Goal: Task Accomplishment & Management: Complete application form

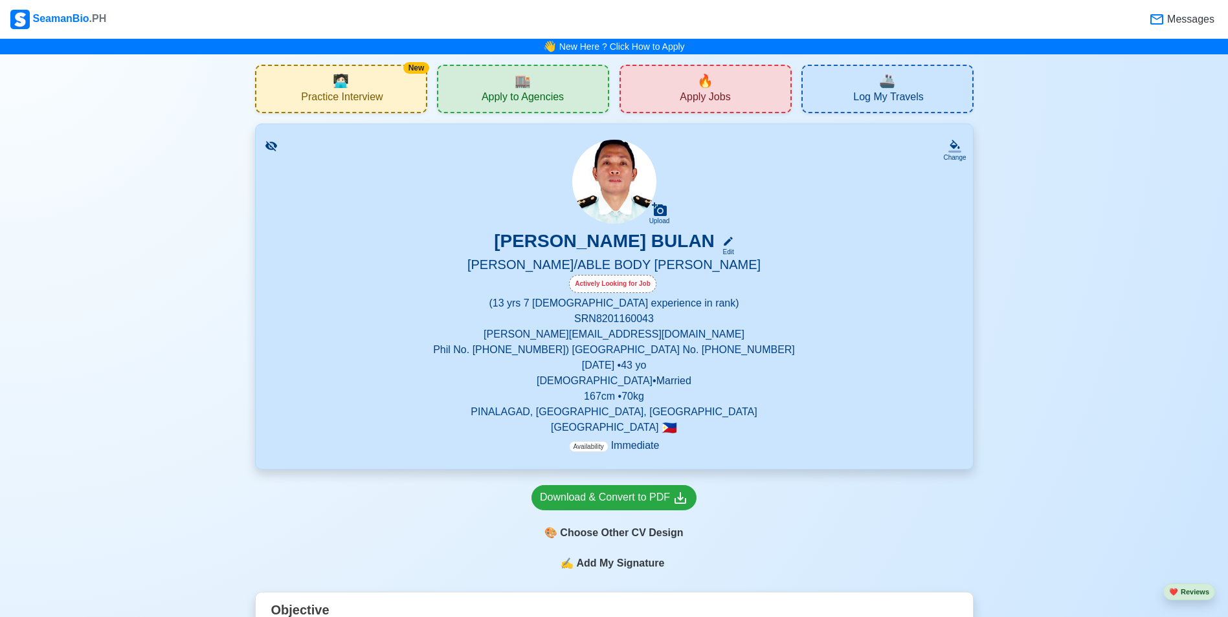
click at [615, 280] on div "Actively Looking for Job" at bounding box center [612, 284] width 87 height 18
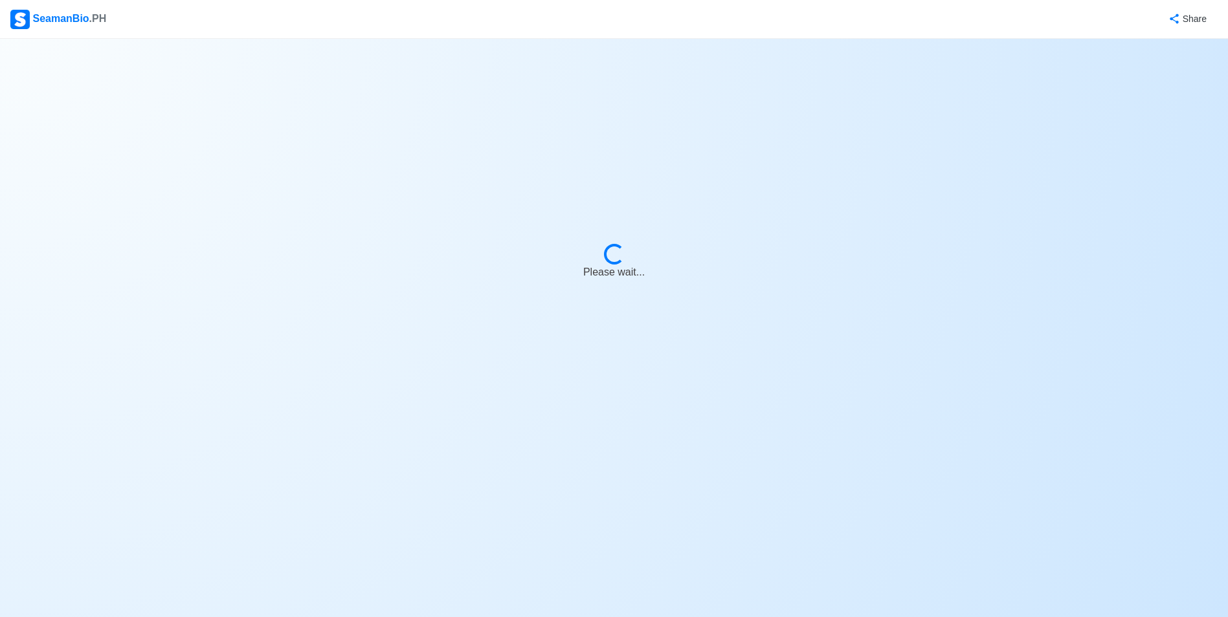
select select "Actively Looking for Job"
select select "Visible for Hiring"
select select "Married"
select select "[DEMOGRAPHIC_DATA]"
select select "PH"
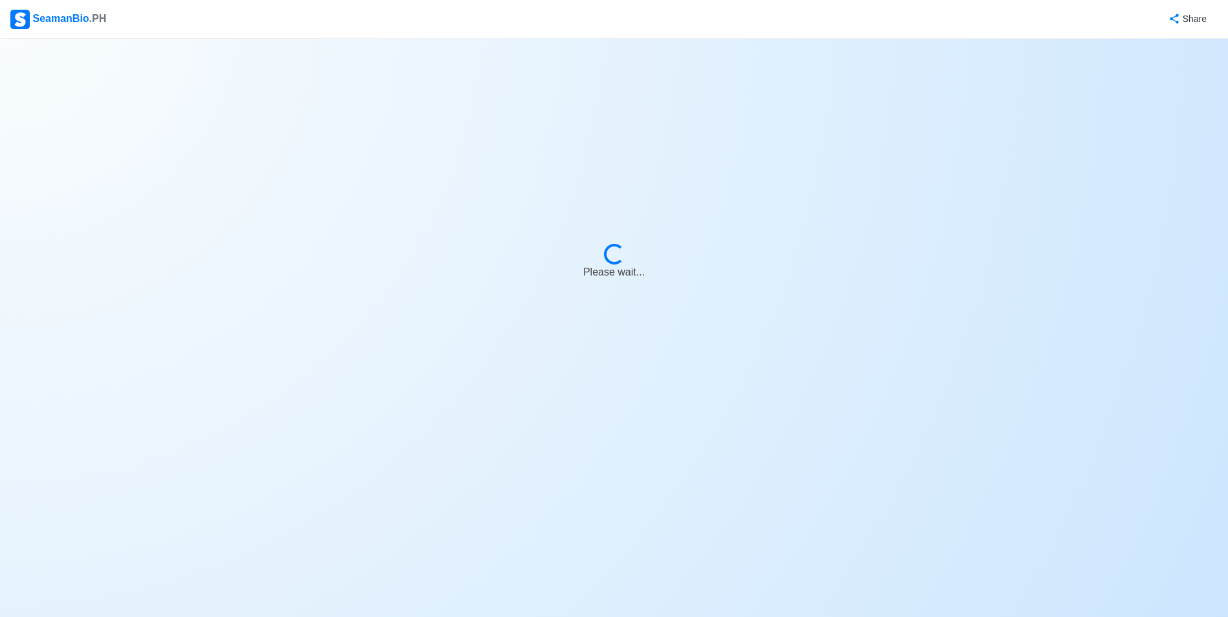
select select "13"
select select "7"
select select "4102416000000"
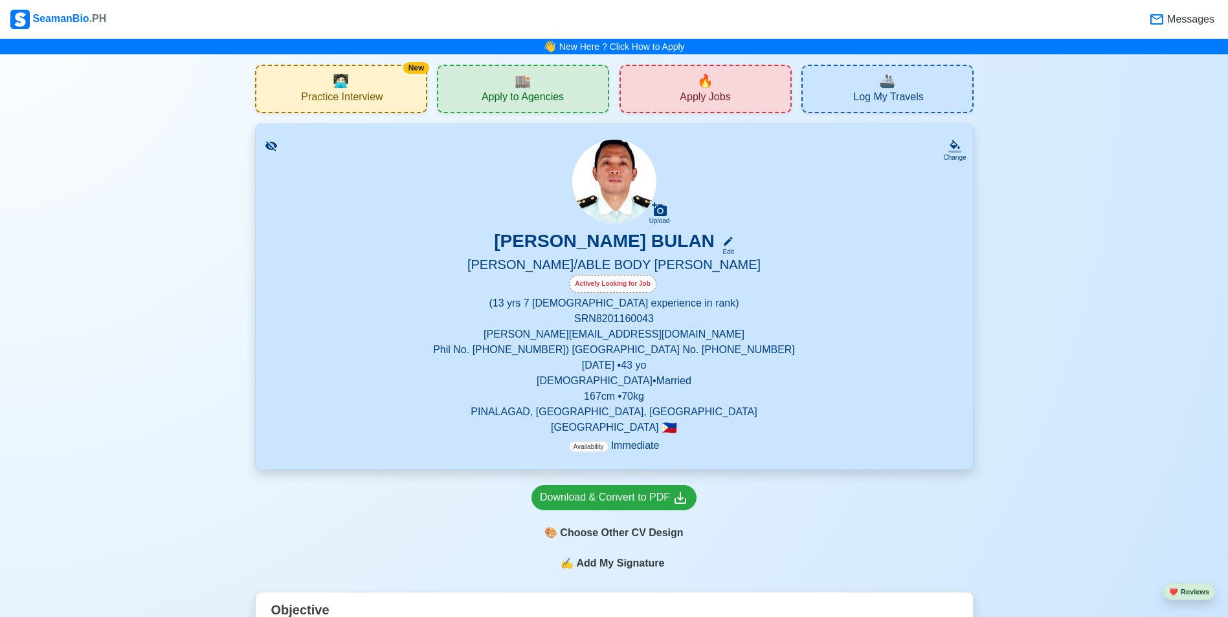
click at [703, 98] on span "Apply Jobs" at bounding box center [704, 99] width 50 height 16
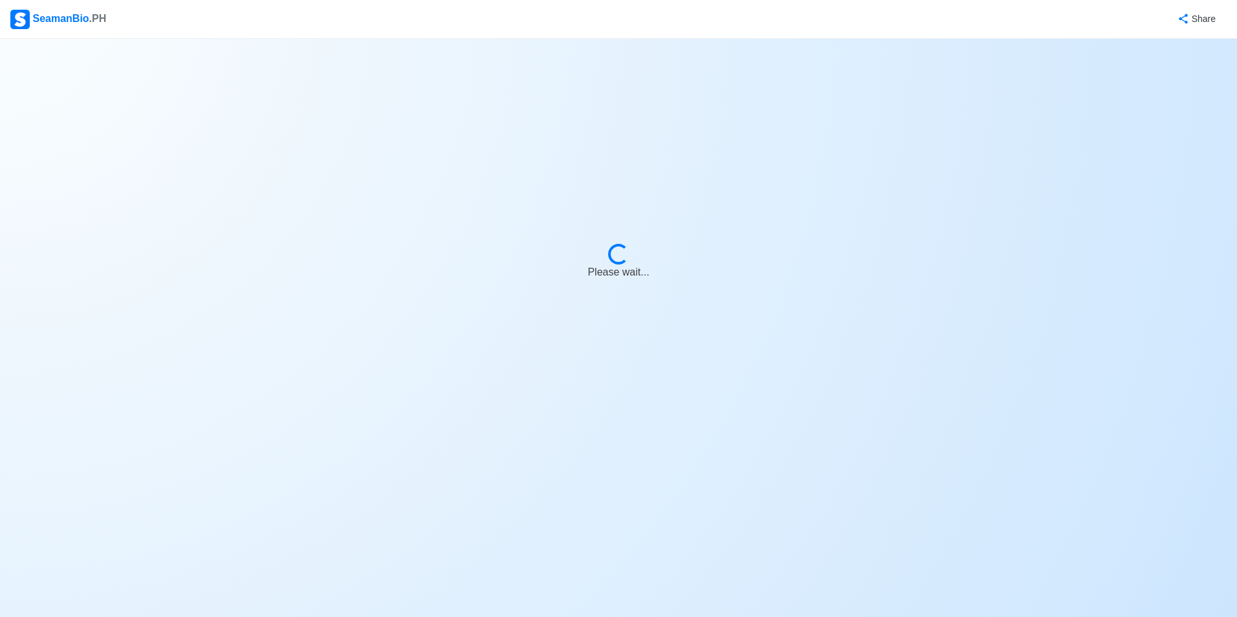
select select "Bosun"
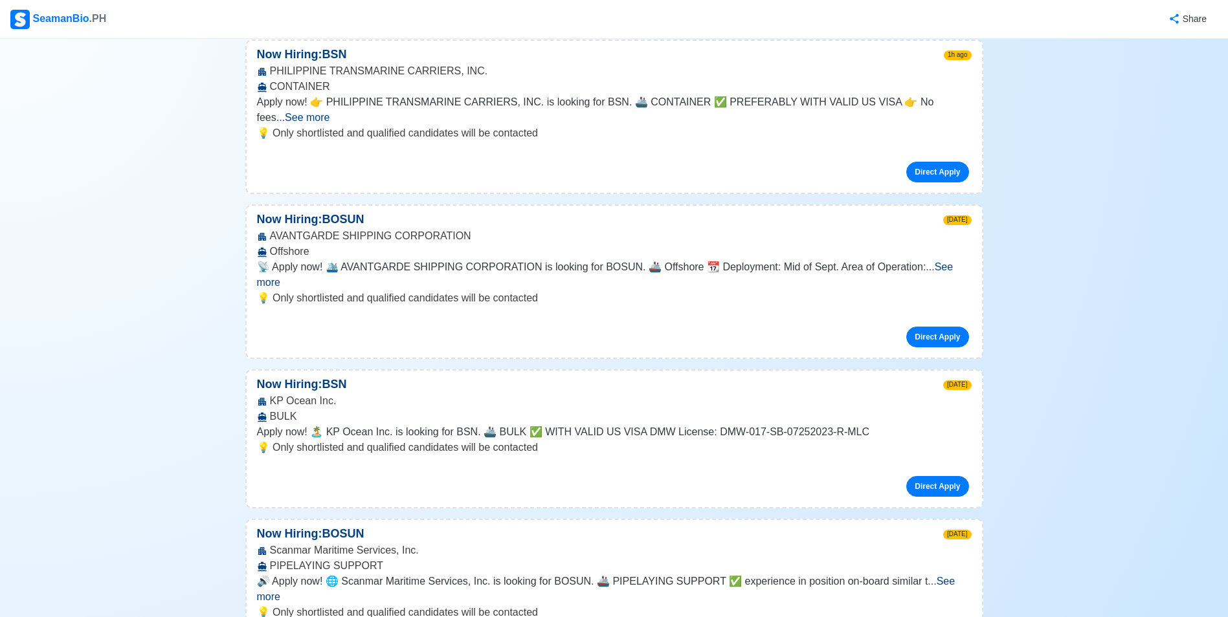
scroll to position [518, 0]
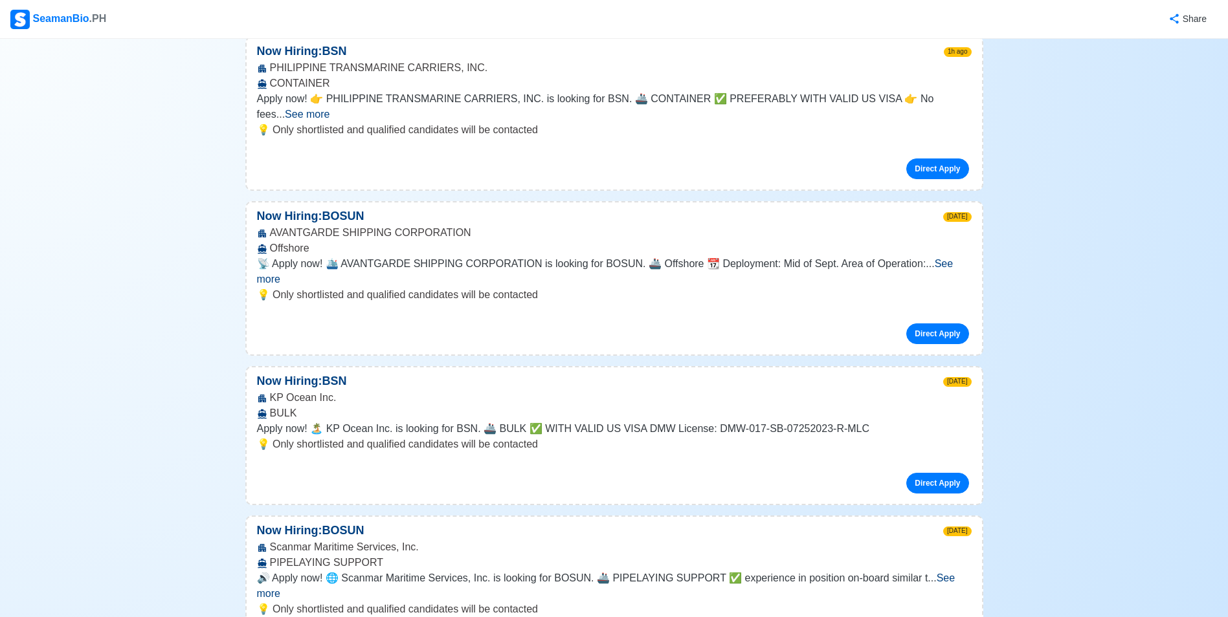
click at [941, 258] on span "See more" at bounding box center [605, 271] width 696 height 27
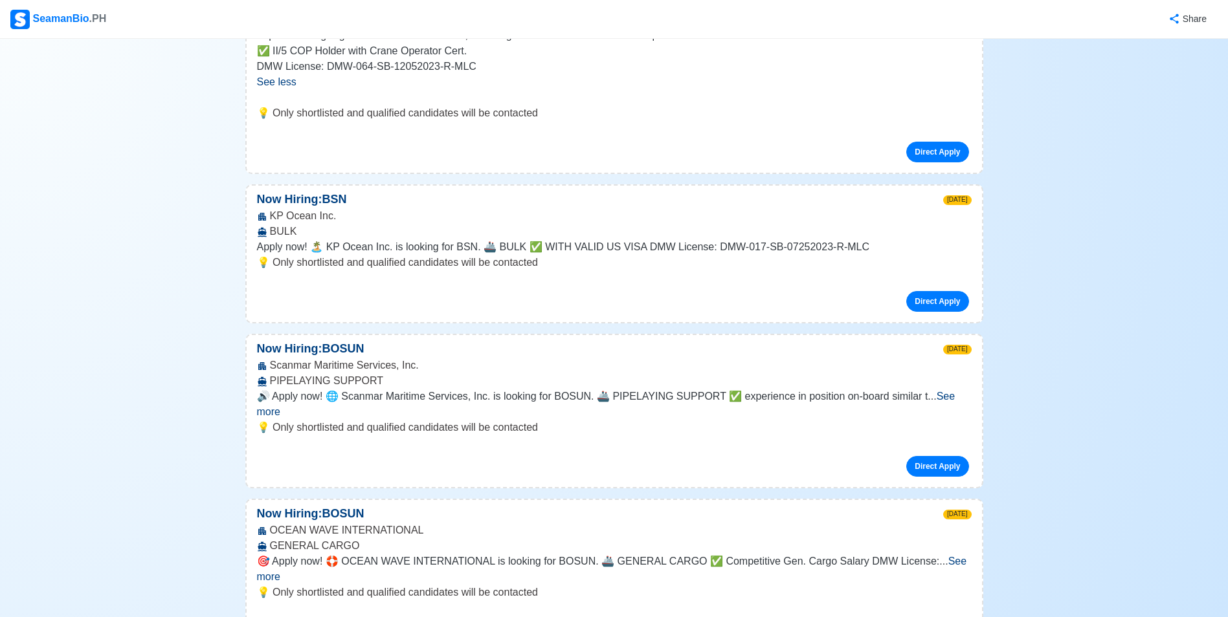
scroll to position [841, 0]
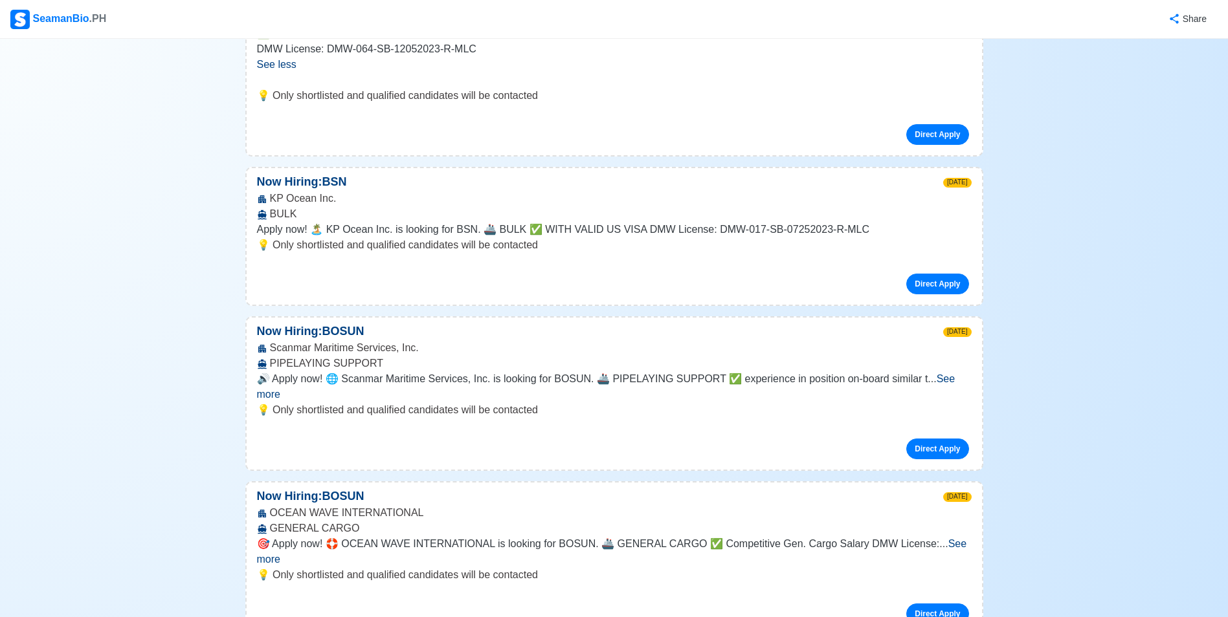
click at [947, 373] on span "See more" at bounding box center [606, 386] width 698 height 27
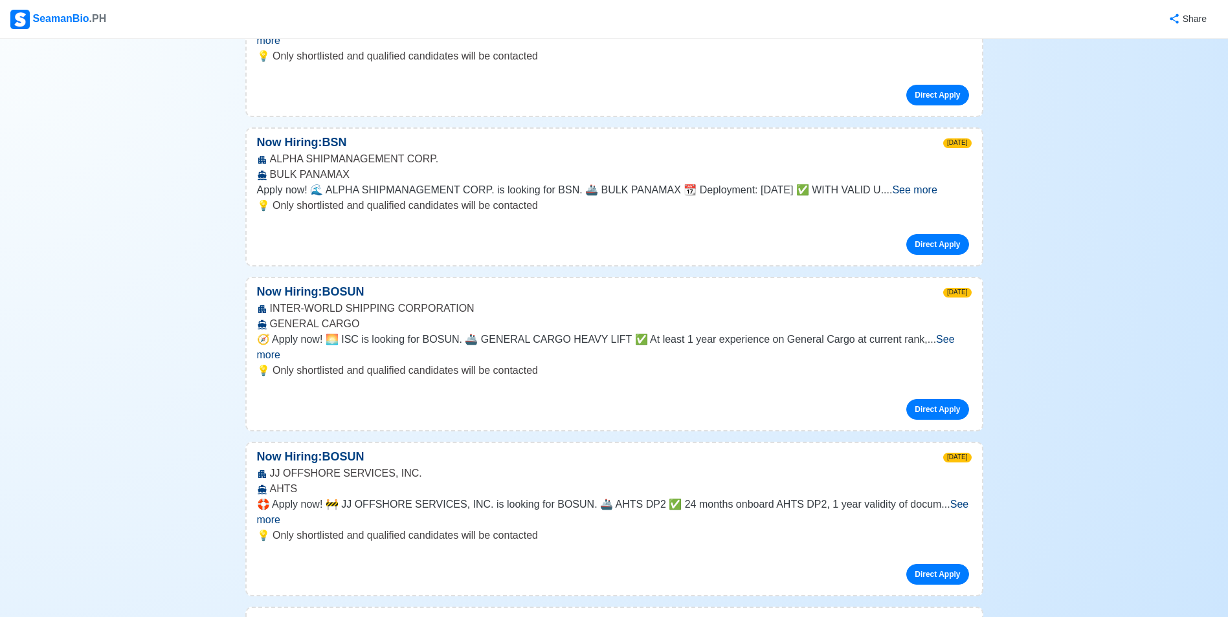
scroll to position [2265, 0]
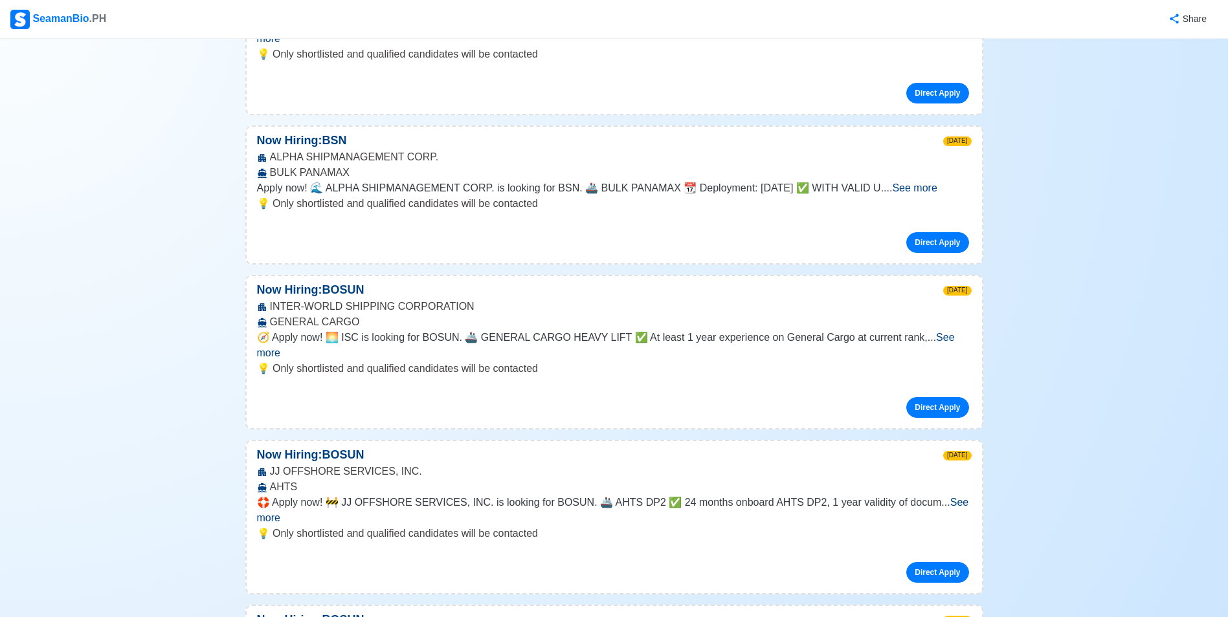
click at [934, 497] on span "See more" at bounding box center [613, 510] width 712 height 27
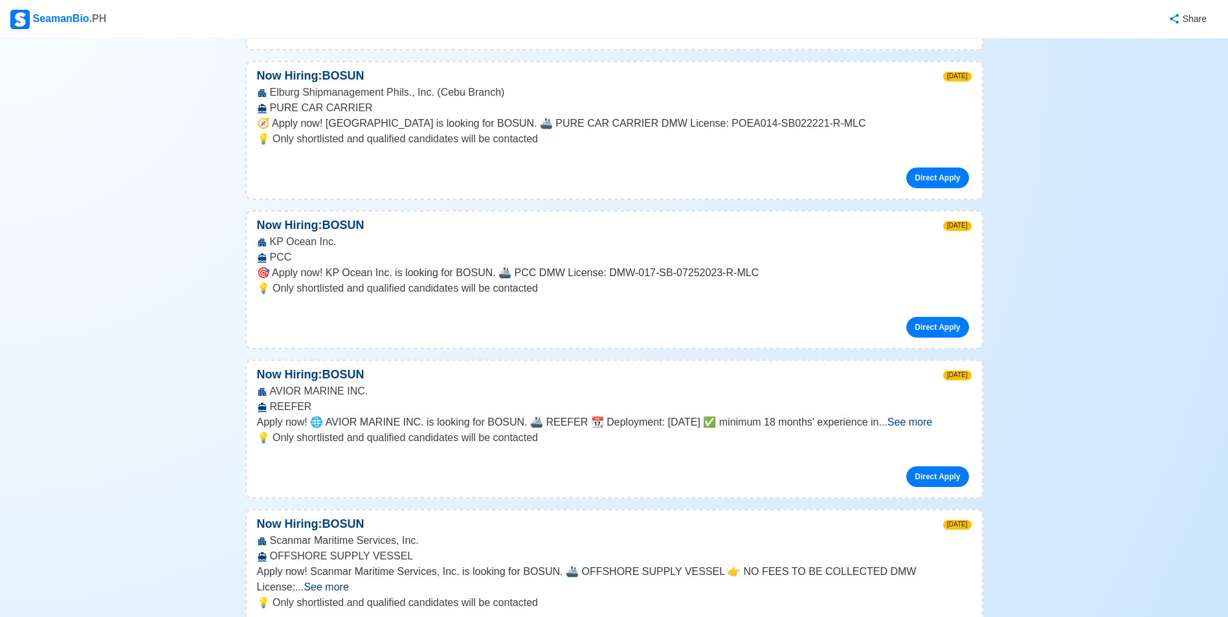
scroll to position [4336, 0]
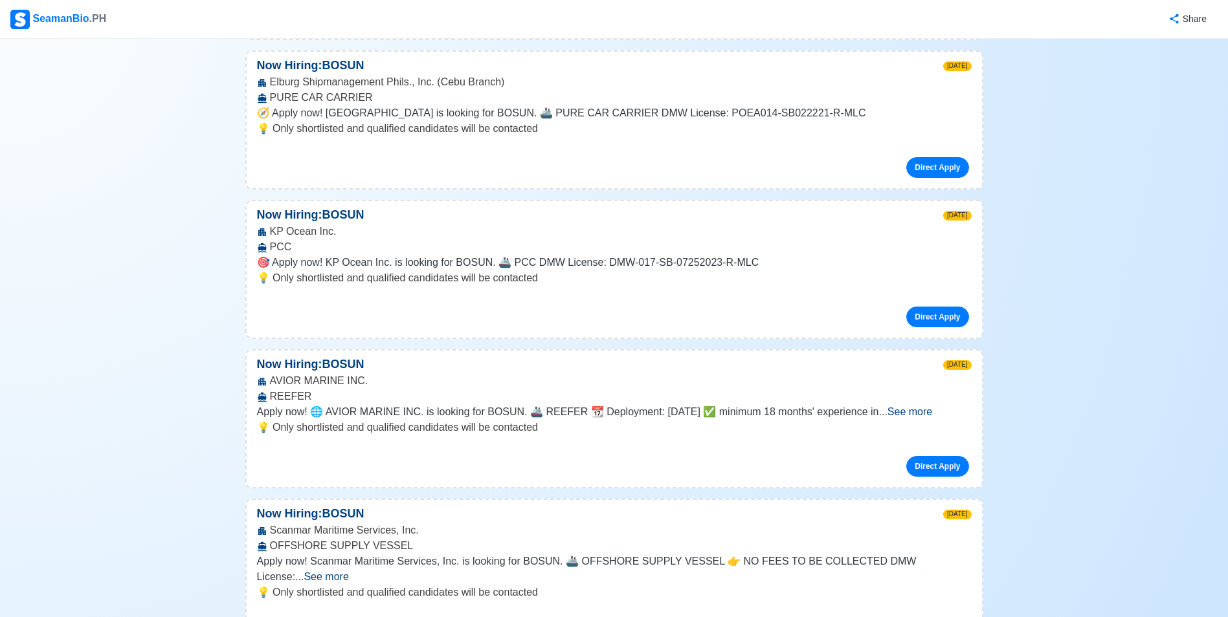
click at [348, 571] on span "See more" at bounding box center [325, 576] width 45 height 11
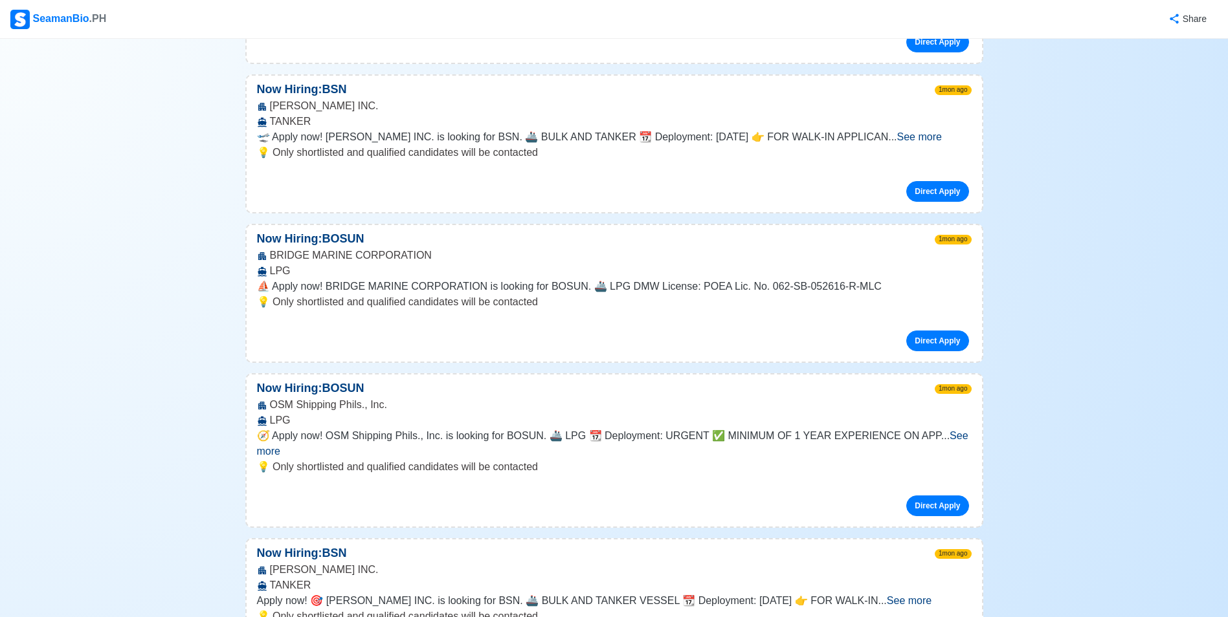
scroll to position [8542, 0]
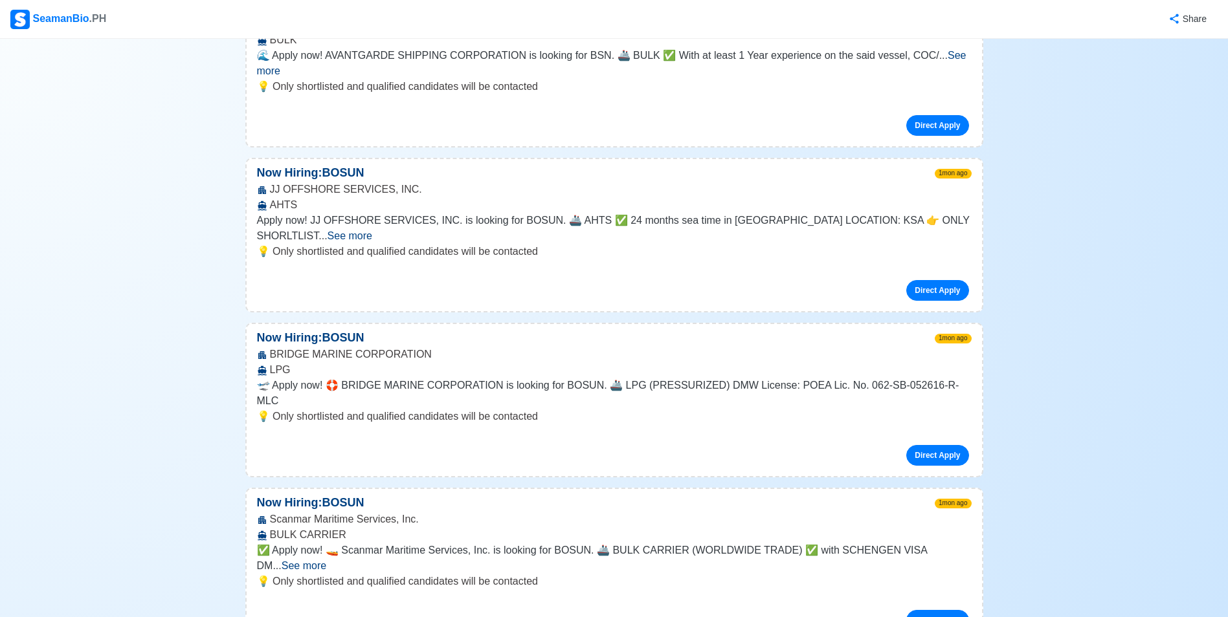
scroll to position [9965, 0]
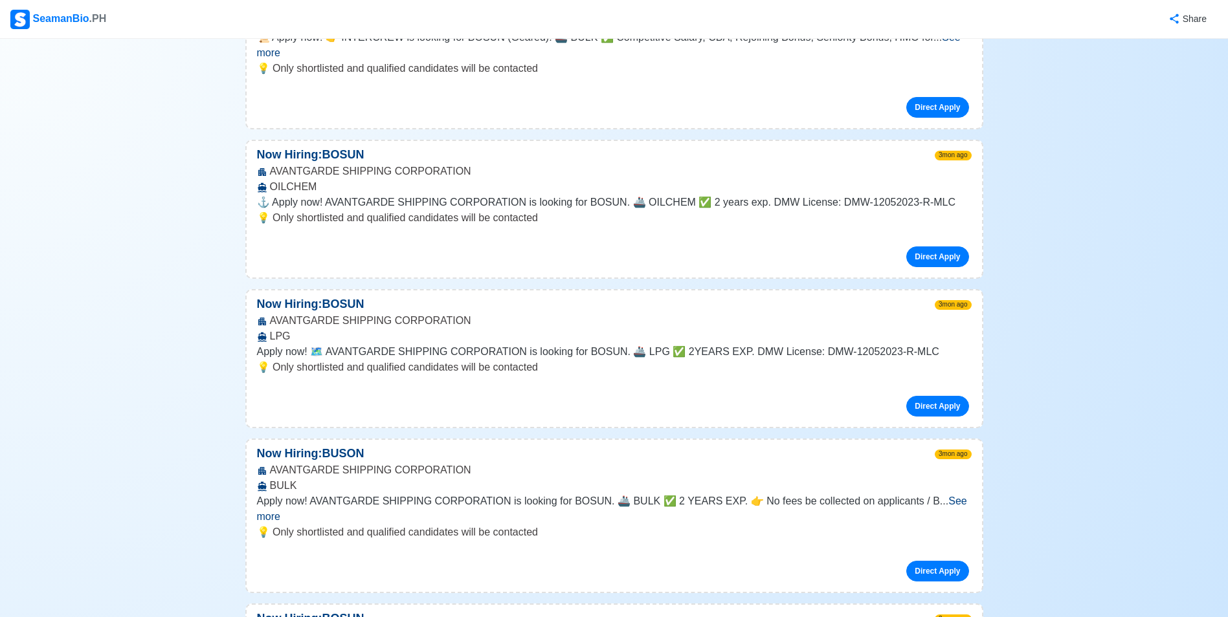
scroll to position [17666, 0]
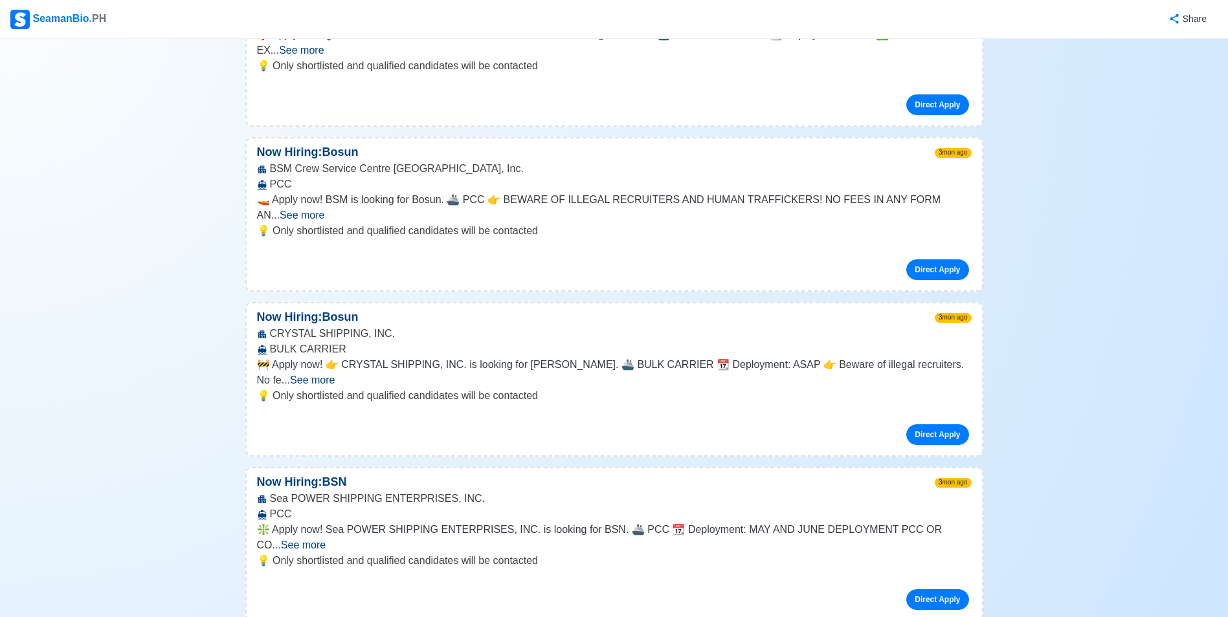
scroll to position [18443, 0]
